Goal: Navigation & Orientation: Go to known website

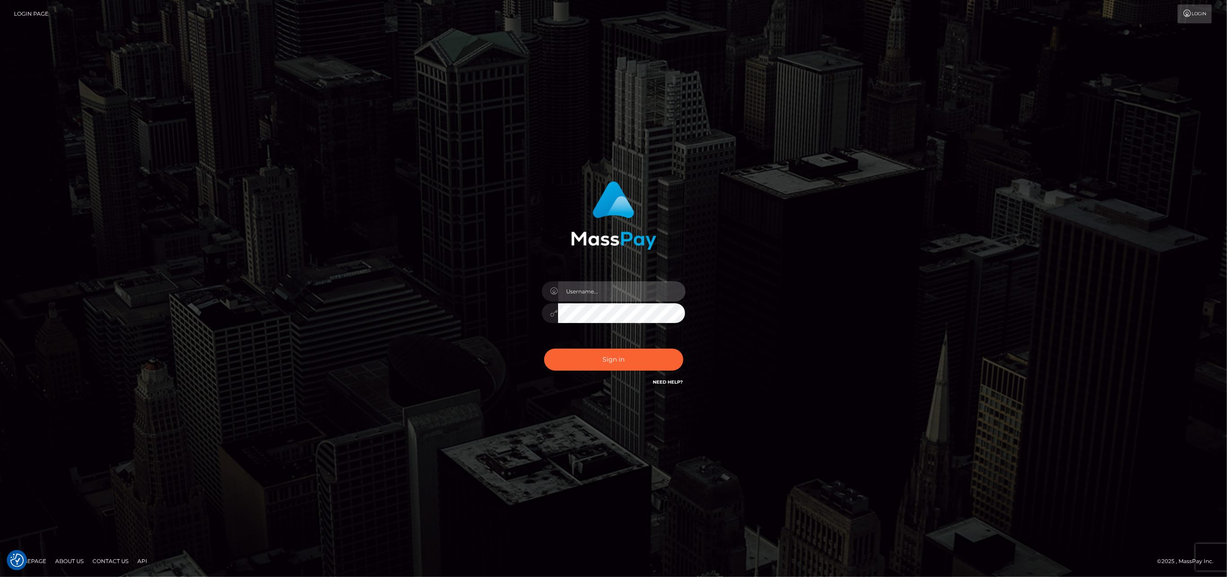
drag, startPoint x: 577, startPoint y: 288, endPoint x: 576, endPoint y: 283, distance: 5.5
click at [577, 288] on input "text" at bounding box center [622, 292] width 128 height 20
type input "ashbil"
click at [620, 362] on button "Sign in" at bounding box center [613, 360] width 139 height 22
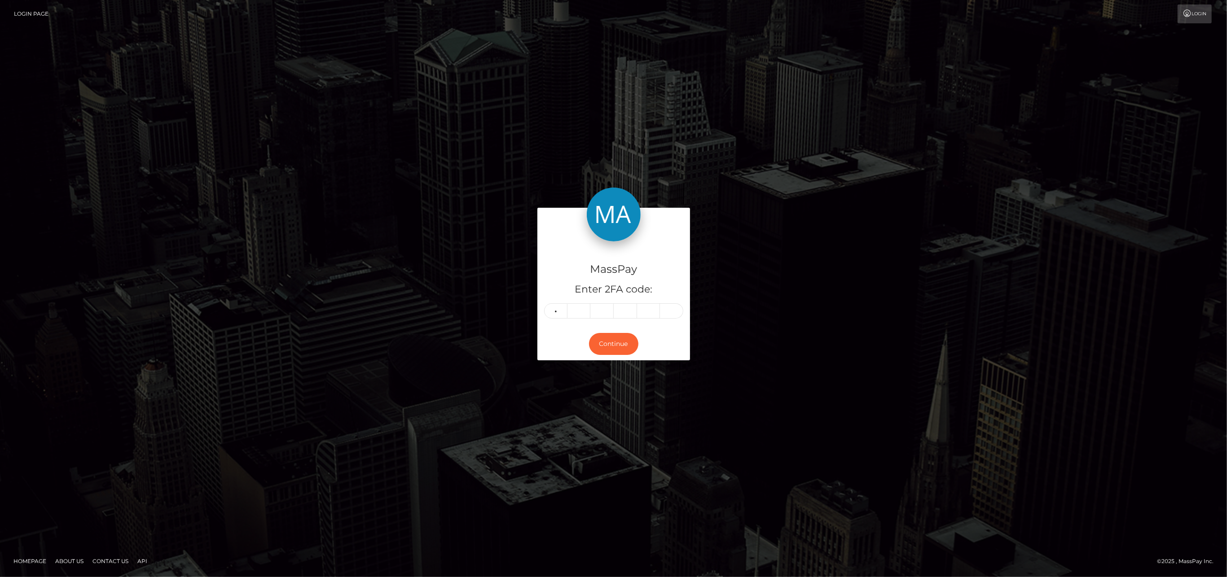
type input "9"
type input "5"
type input "3"
type input "7"
type input "9"
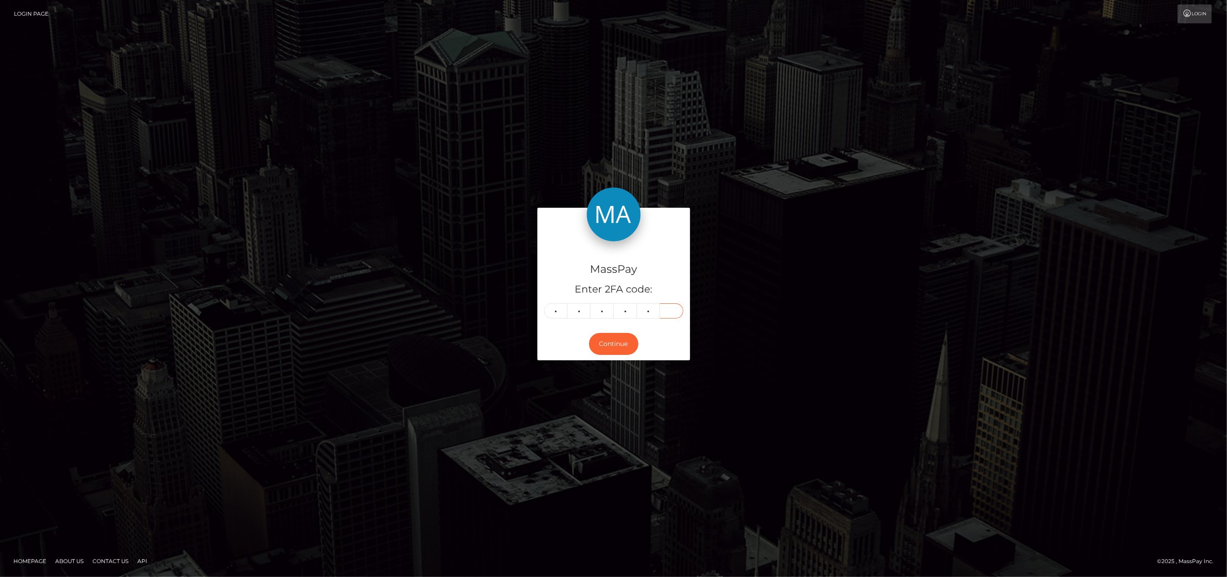
type input "9"
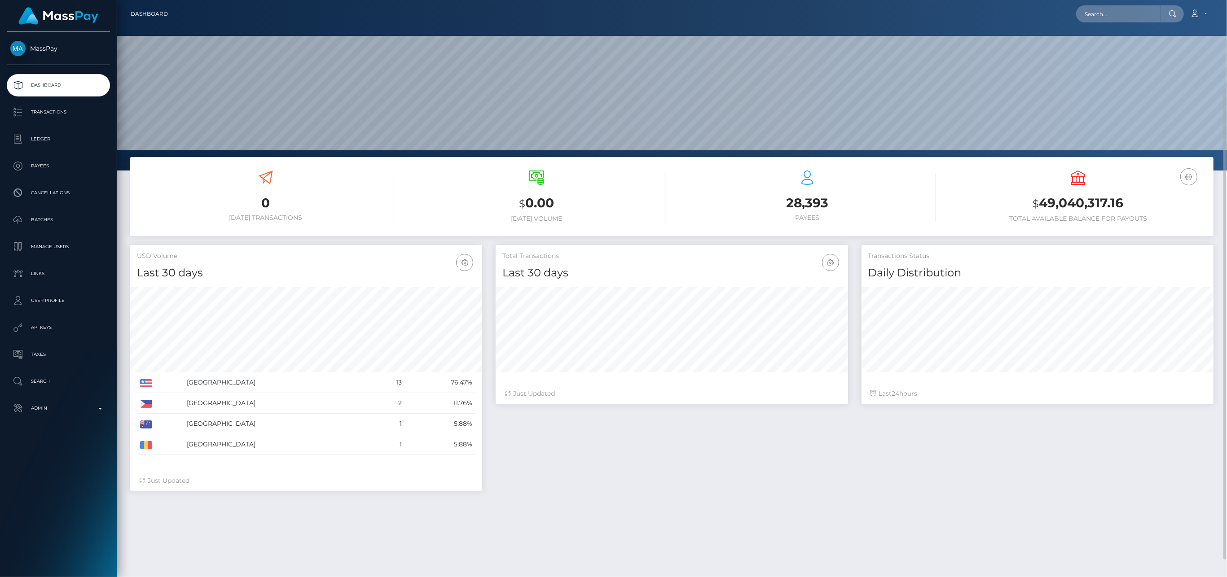
scroll to position [50, 0]
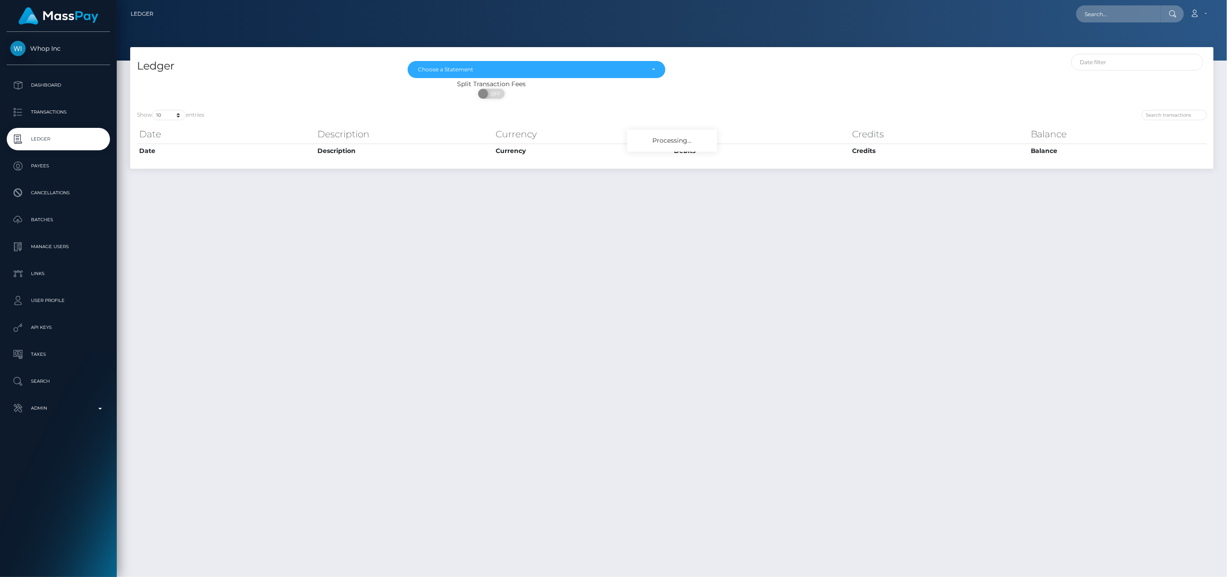
drag, startPoint x: 0, startPoint y: 0, endPoint x: 959, endPoint y: 37, distance: 959.8
click at [959, 37] on div at bounding box center [672, 30] width 1110 height 61
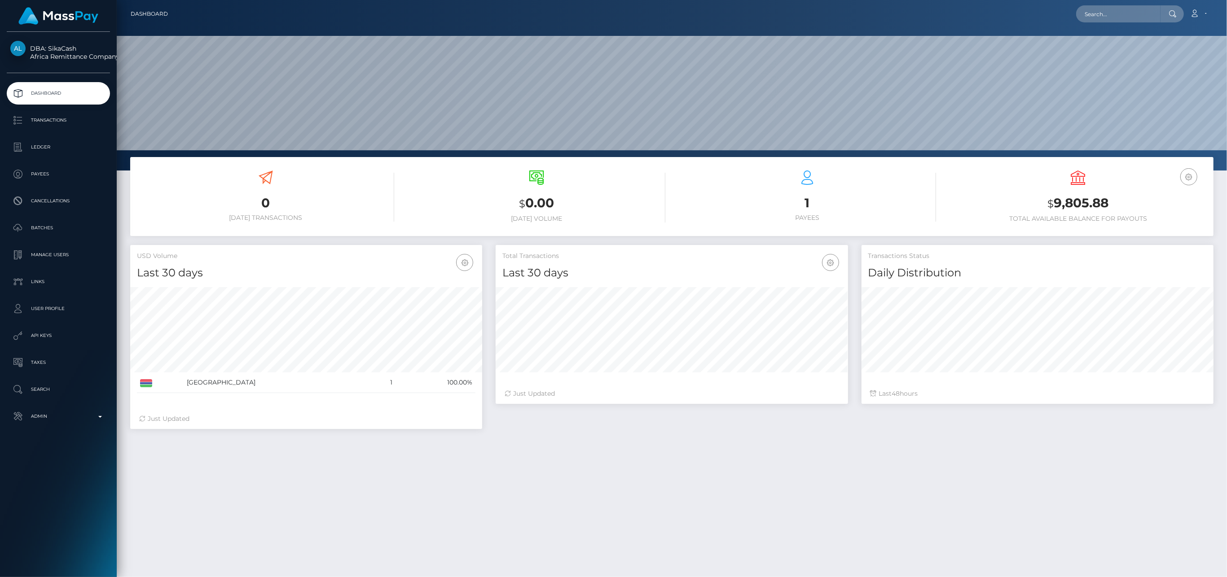
scroll to position [159, 352]
